Goal: Task Accomplishment & Management: Manage account settings

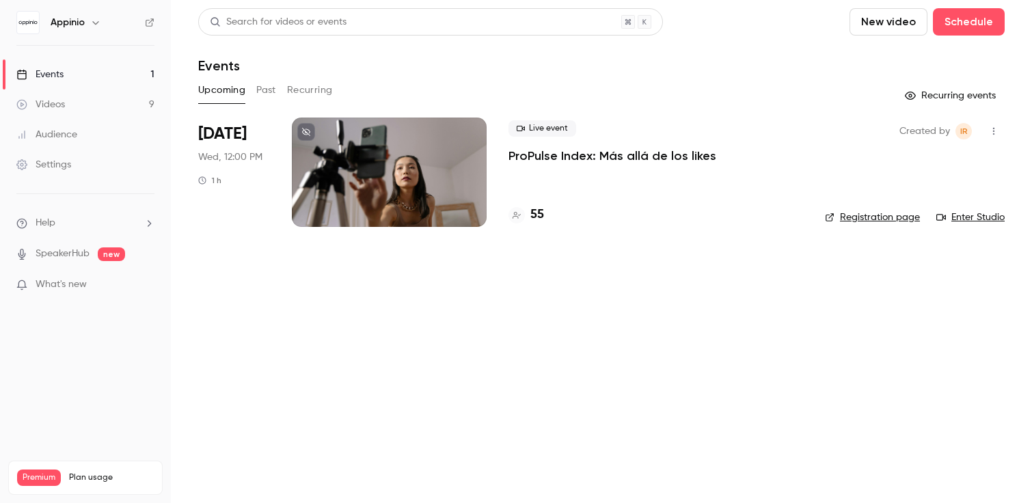
click at [384, 176] on div at bounding box center [389, 171] width 195 height 109
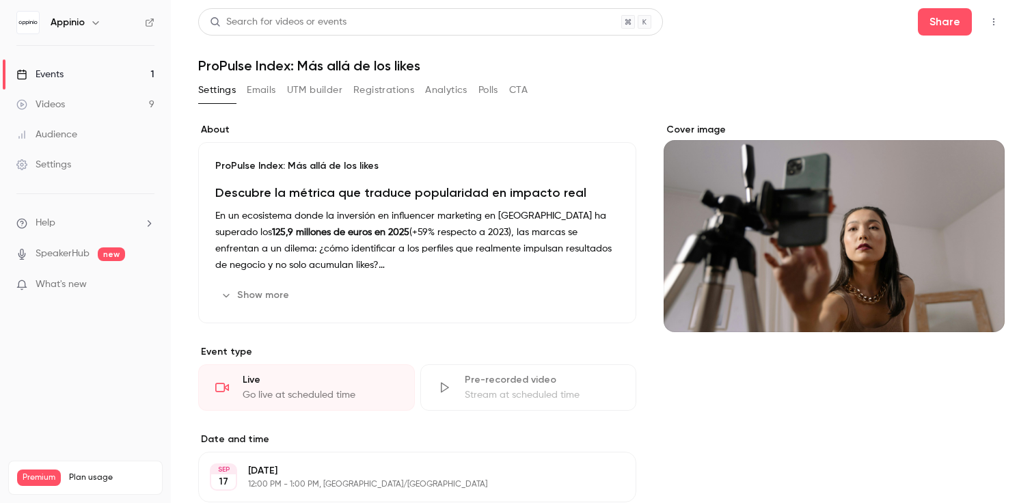
click at [382, 96] on button "Registrations" at bounding box center [383, 90] width 61 height 22
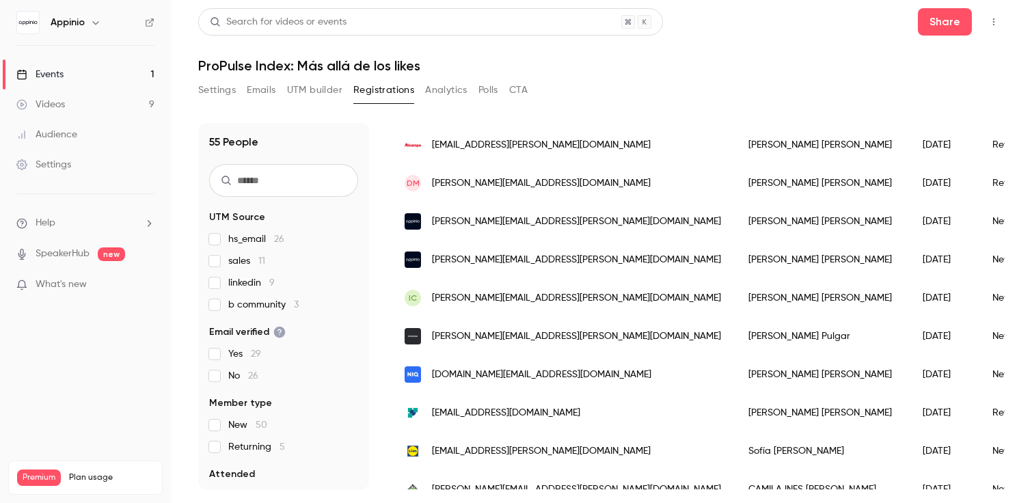
scroll to position [122, 0]
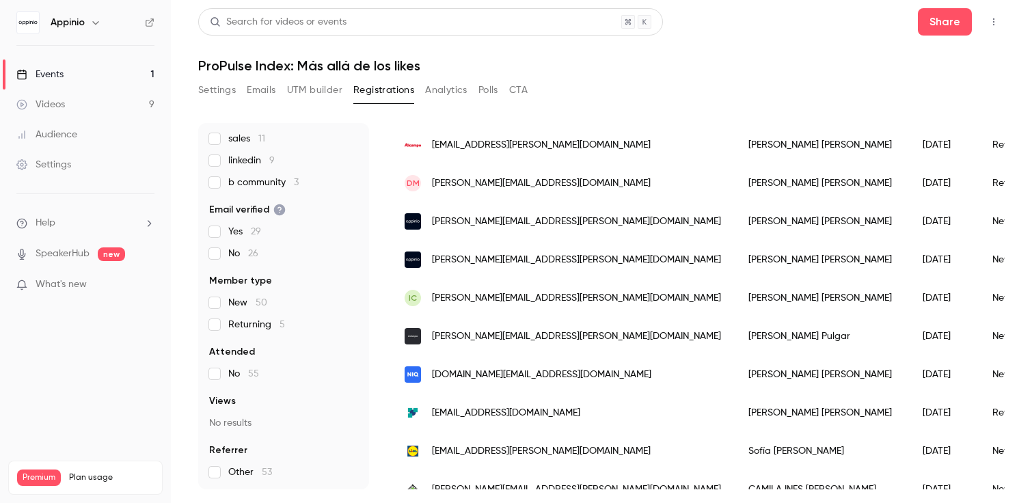
click at [224, 84] on button "Settings" at bounding box center [217, 90] width 38 height 22
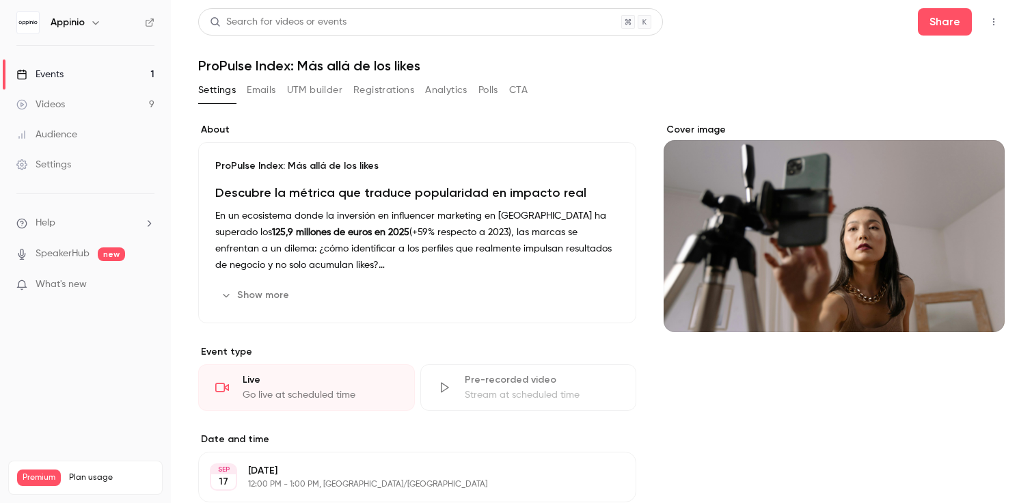
click at [526, 90] on button "CTA" at bounding box center [518, 90] width 18 height 22
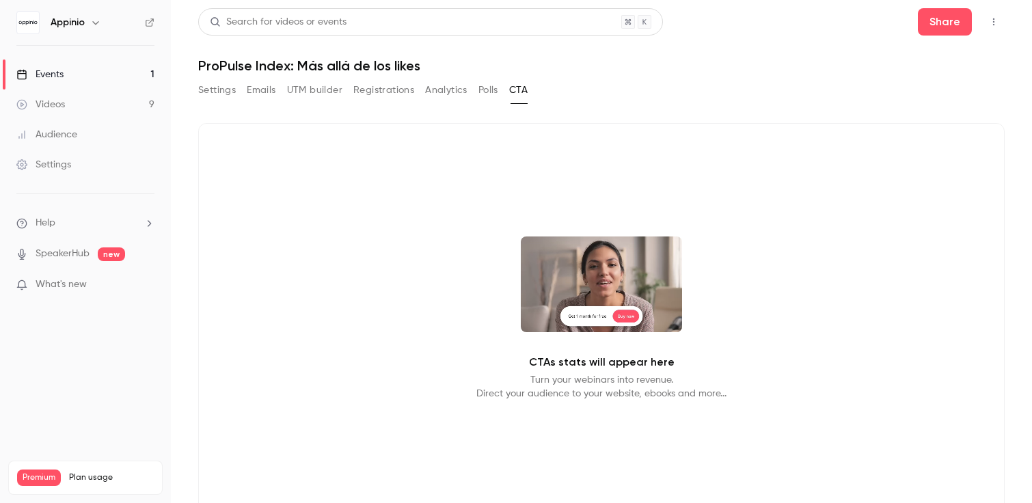
click at [489, 92] on button "Polls" at bounding box center [488, 90] width 20 height 22
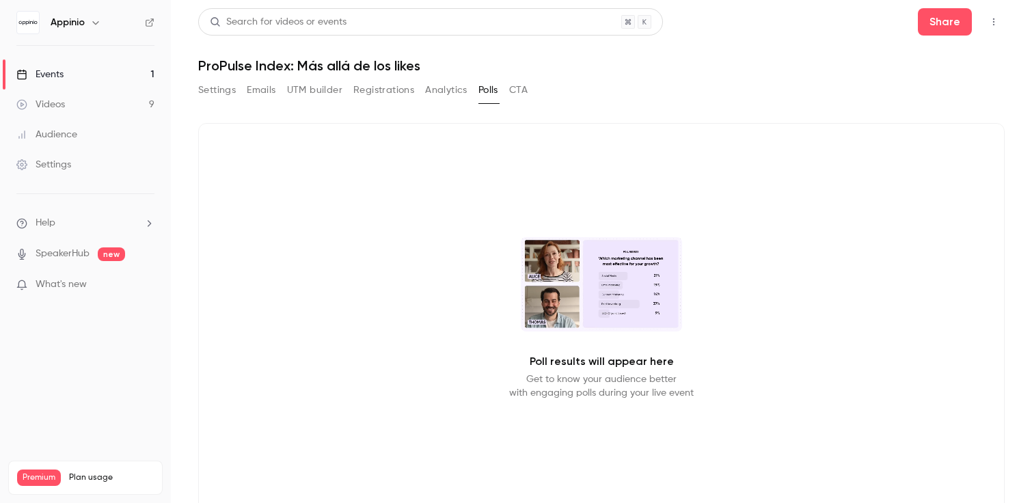
click at [363, 87] on button "Registrations" at bounding box center [383, 90] width 61 height 22
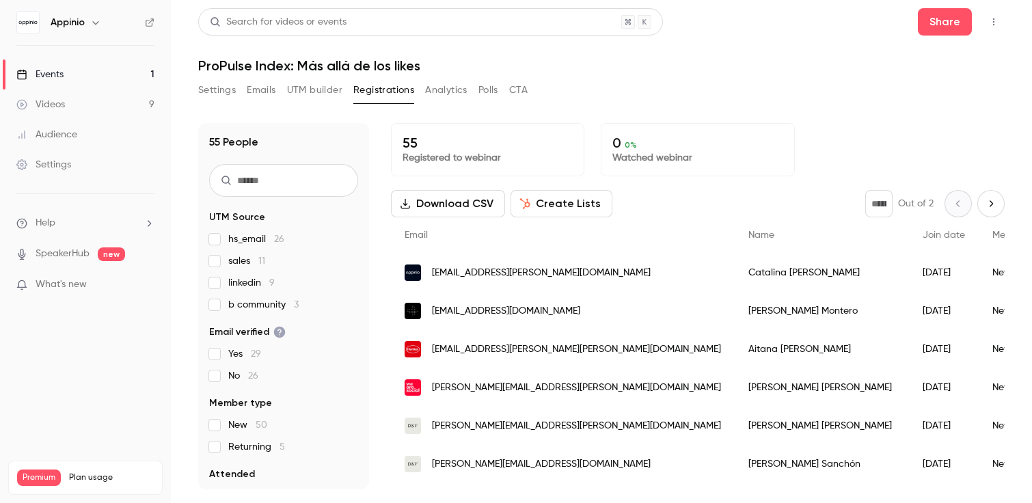
click at [210, 87] on button "Settings" at bounding box center [217, 90] width 38 height 22
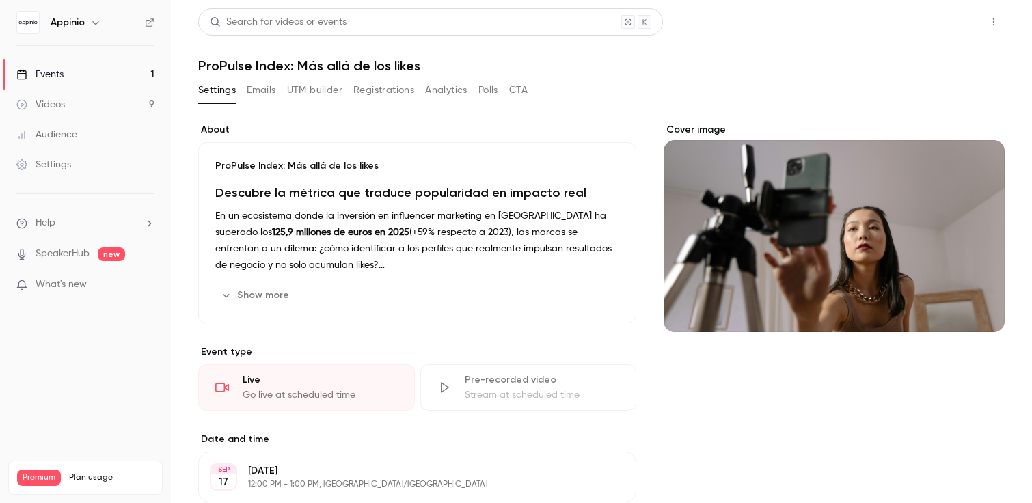
click at [952, 16] on button "Share" at bounding box center [944, 21] width 54 height 27
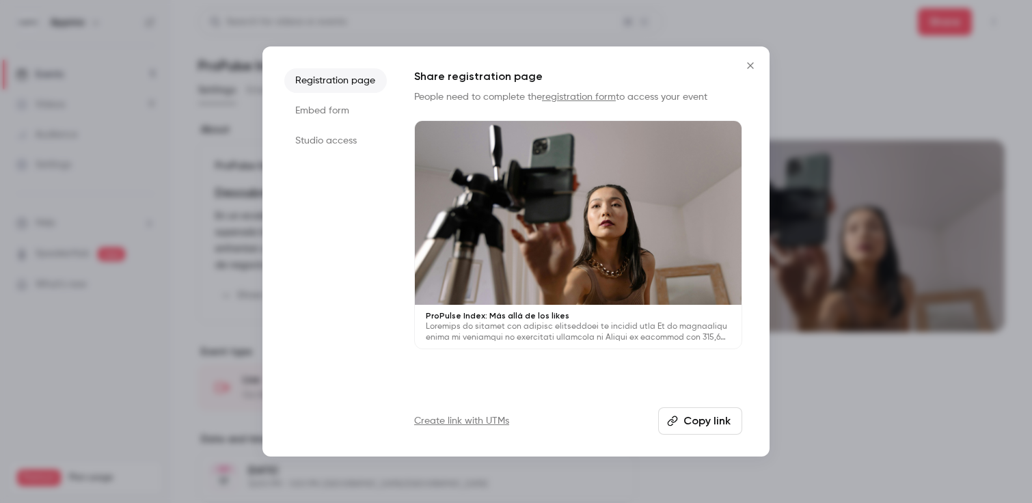
click at [699, 411] on button "Copy link" at bounding box center [700, 420] width 84 height 27
click at [875, 280] on div at bounding box center [516, 251] width 1032 height 503
